Goal: Task Accomplishment & Management: Manage account settings

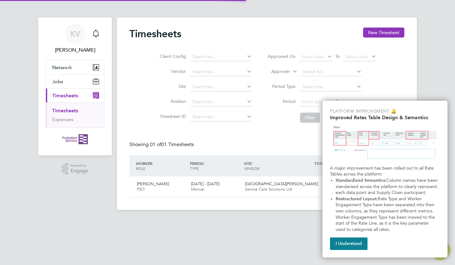
scroll to position [16, 54]
click at [82, 210] on app-navbar "KV [PERSON_NAME] Notifications Applications: Network Sites Jobs Placements Curr…" at bounding box center [75, 118] width 74 height 202
click at [354, 247] on button "I Understand" at bounding box center [348, 243] width 37 height 12
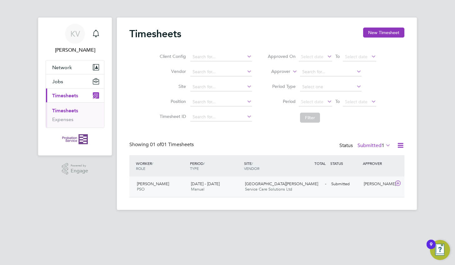
click at [244, 195] on div "[PERSON_NAME] PSO [DATE] - [DATE] [DATE] - [DATE] Manual St [PERSON_NAME] Stree…" at bounding box center [266, 186] width 275 height 21
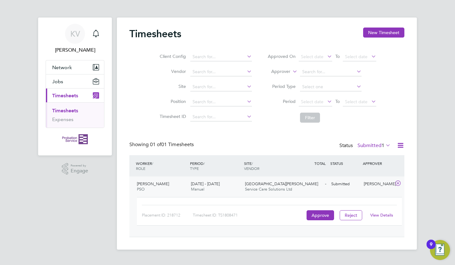
click at [390, 212] on link "View Details" at bounding box center [381, 214] width 23 height 5
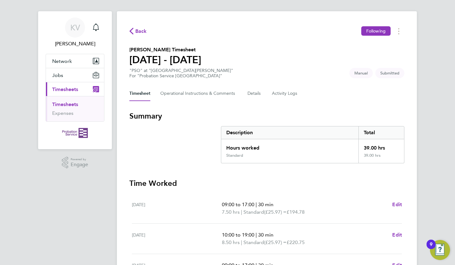
scroll to position [186, 0]
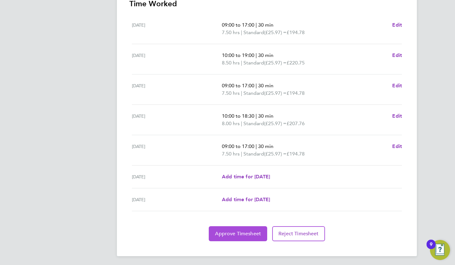
click at [246, 235] on button "Approve Timesheet" at bounding box center [238, 233] width 58 height 15
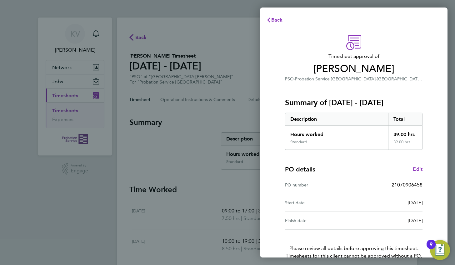
scroll to position [34, 0]
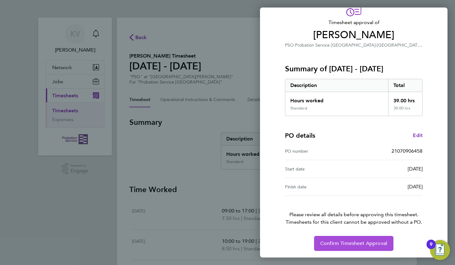
click at [347, 240] on span "Confirm Timesheet Approval" at bounding box center [353, 243] width 67 height 6
